Goal: Use online tool/utility: Utilize a website feature to perform a specific function

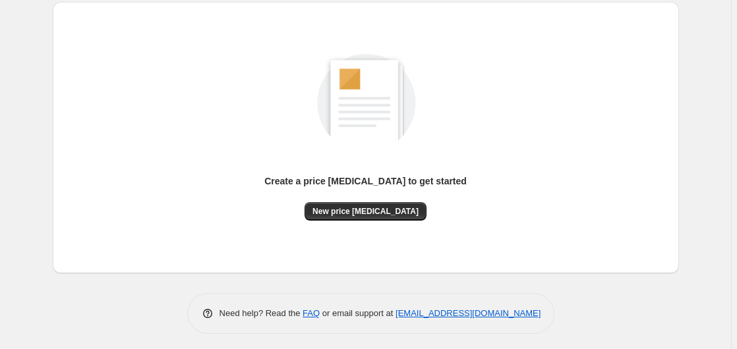
scroll to position [144, 0]
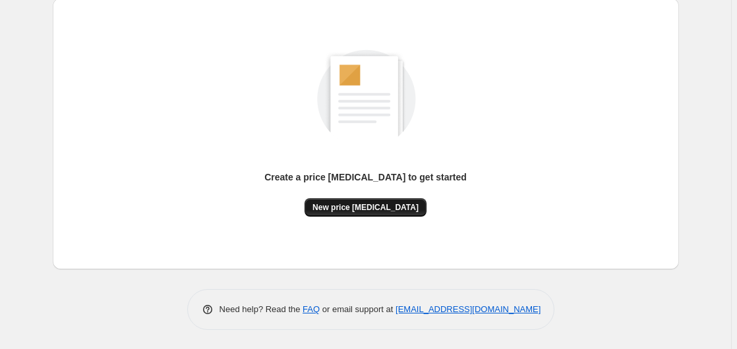
click at [345, 208] on span "New price [MEDICAL_DATA]" at bounding box center [366, 207] width 106 height 11
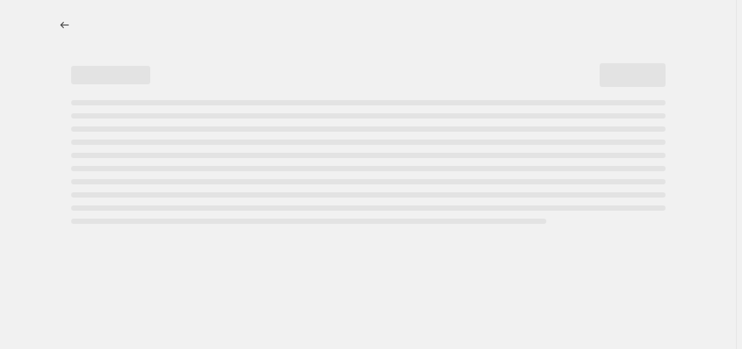
select select "percentage"
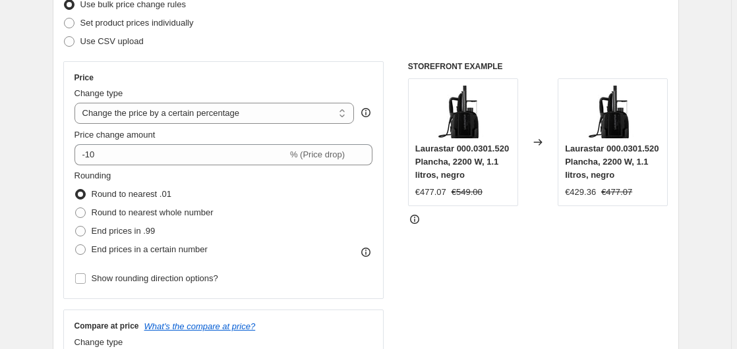
scroll to position [202, 0]
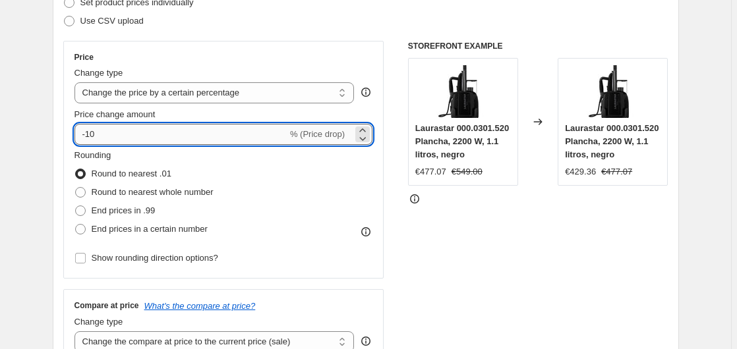
click at [171, 135] on input "-10" at bounding box center [181, 134] width 213 height 21
type input "-1"
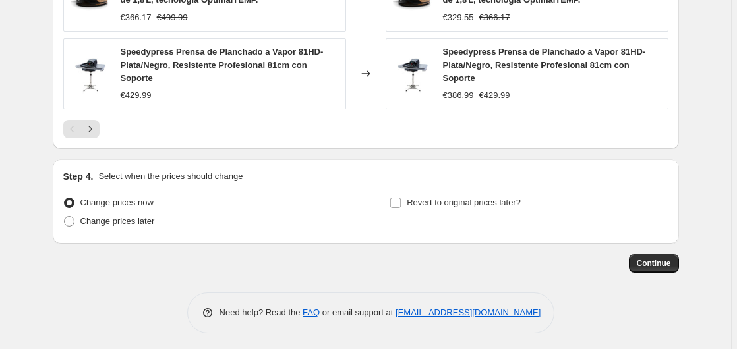
scroll to position [1056, 0]
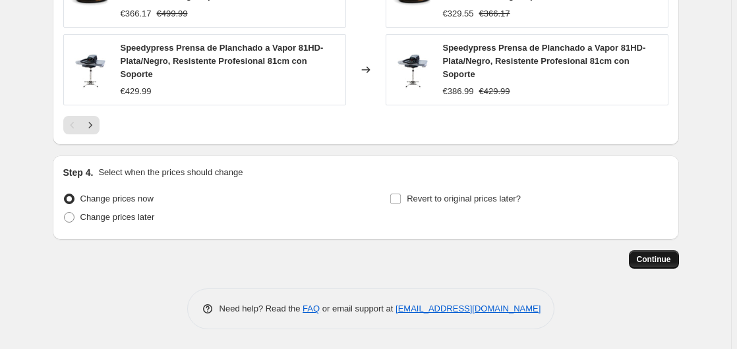
type input "-35"
click at [657, 266] on button "Continue" at bounding box center [654, 260] width 50 height 18
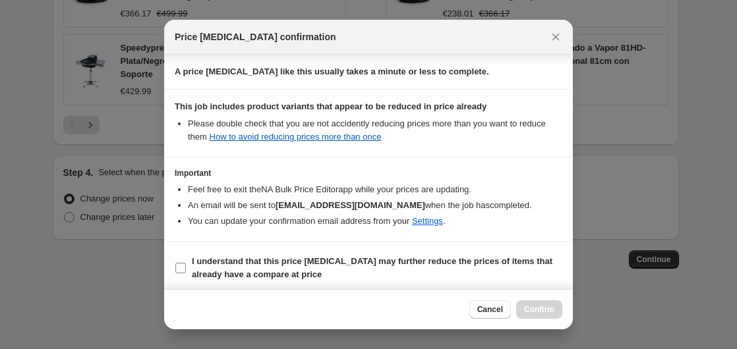
scroll to position [208, 0]
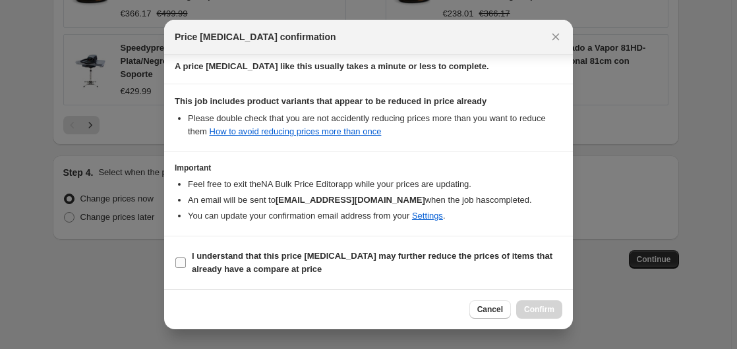
click at [257, 266] on b "I understand that this price [MEDICAL_DATA] may further reduce the prices of it…" at bounding box center [372, 262] width 361 height 23
click at [186, 266] on input "I understand that this price [MEDICAL_DATA] may further reduce the prices of it…" at bounding box center [180, 263] width 11 height 11
checkbox input "true"
click at [549, 303] on button "Confirm" at bounding box center [539, 310] width 46 height 18
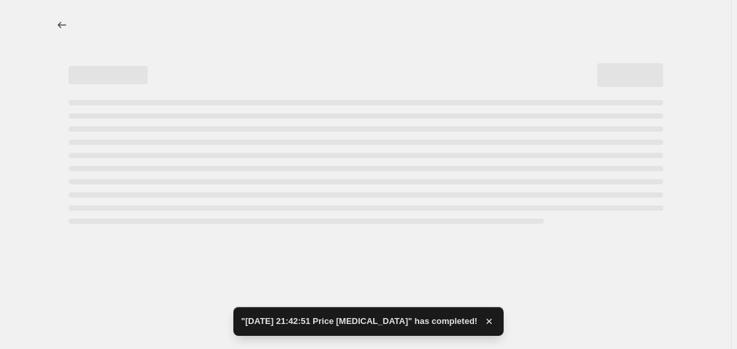
select select "percentage"
